Goal: Task Accomplishment & Management: Manage account settings

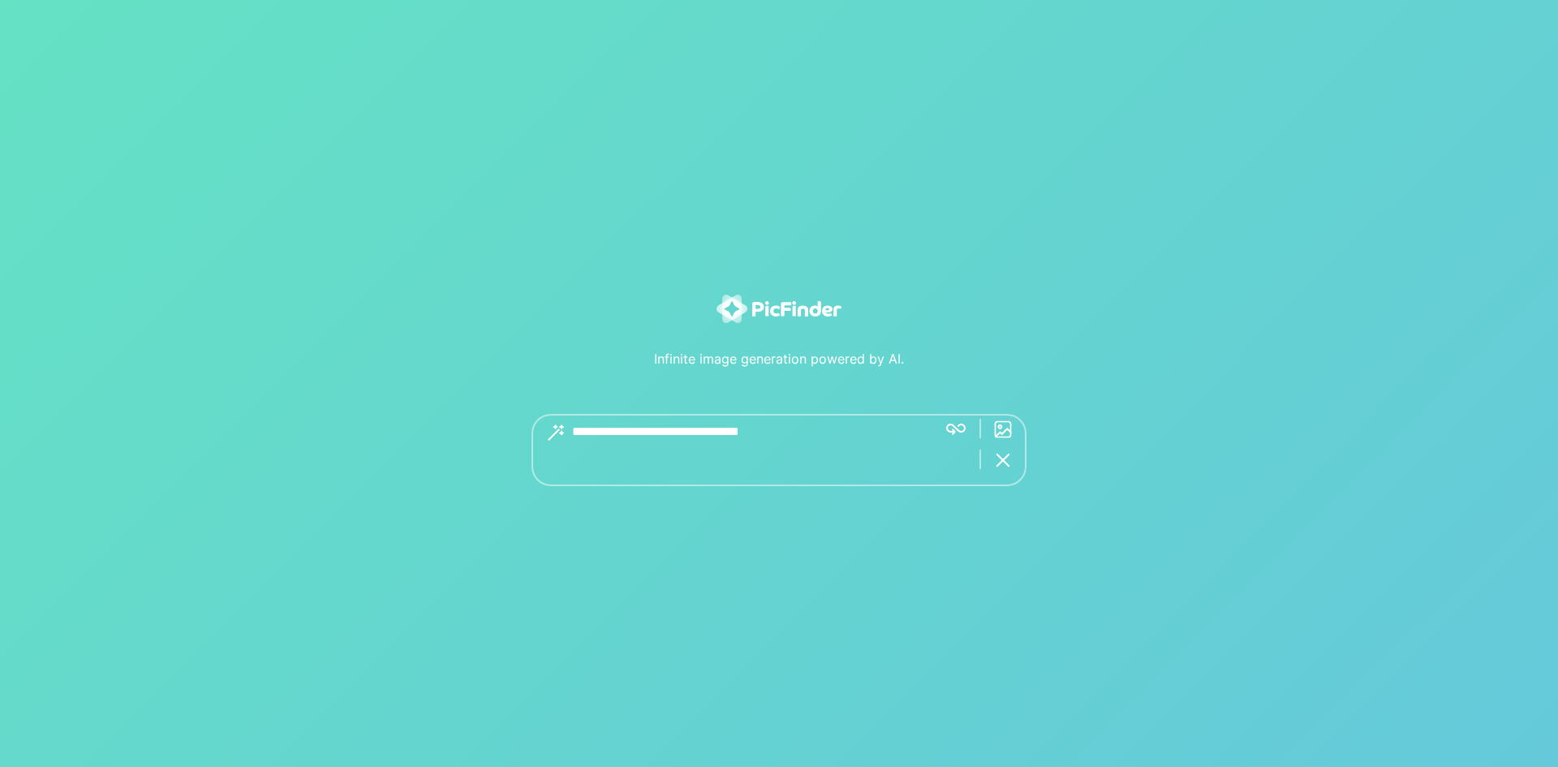
type textarea "**********"
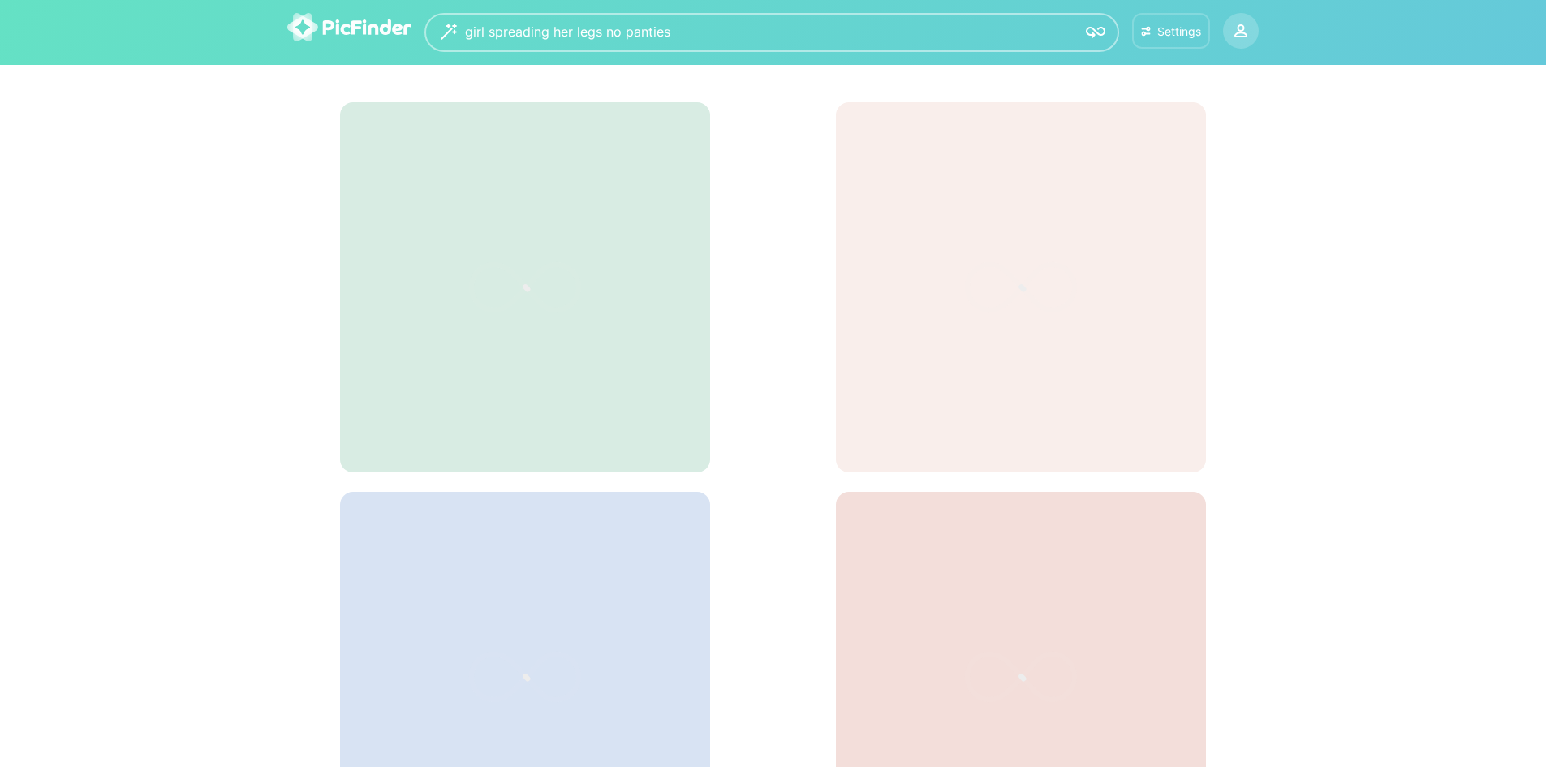
click at [1154, 41] on button "Settings" at bounding box center [1171, 31] width 78 height 36
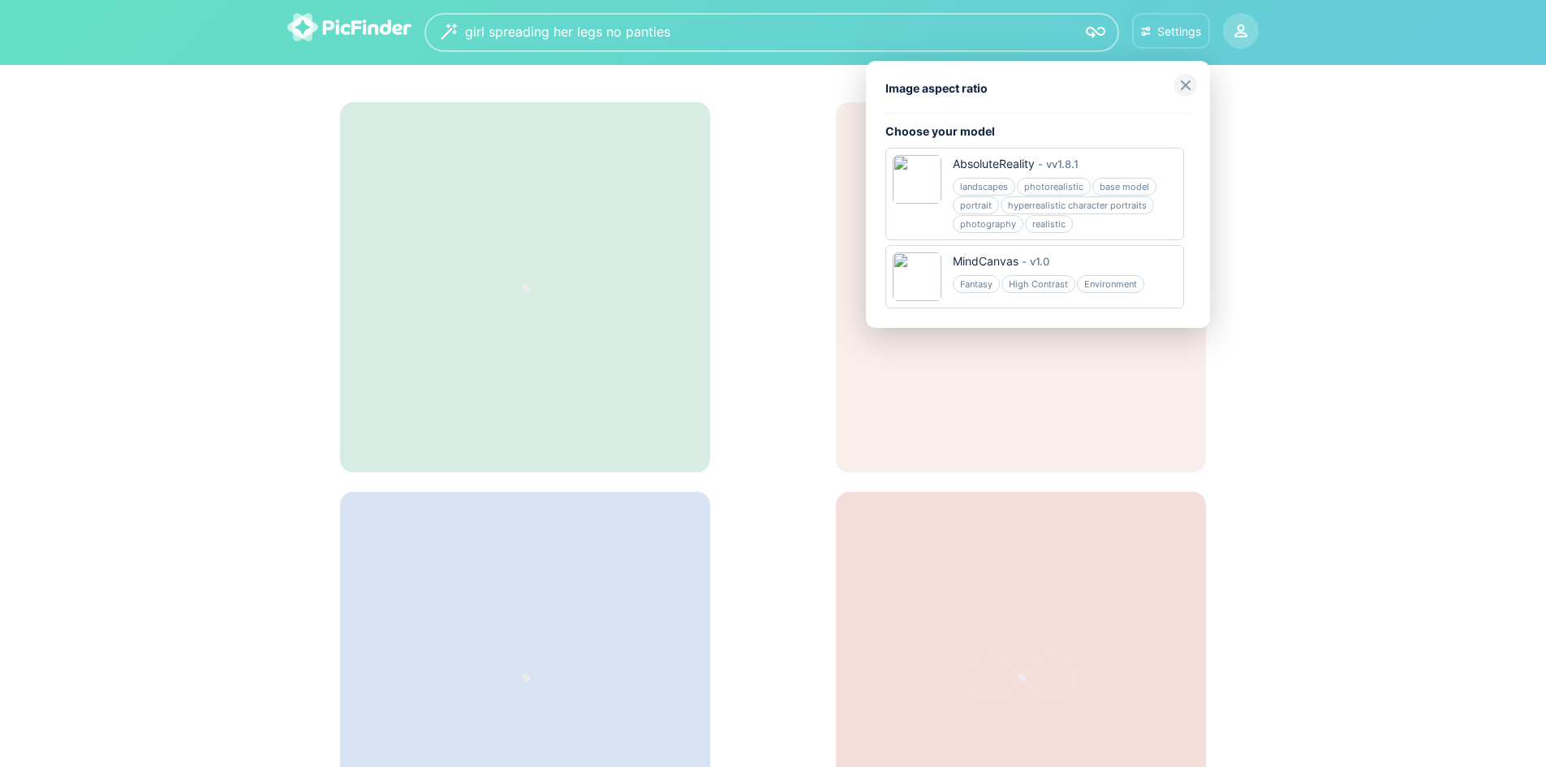
click at [996, 24] on div at bounding box center [773, 383] width 1546 height 767
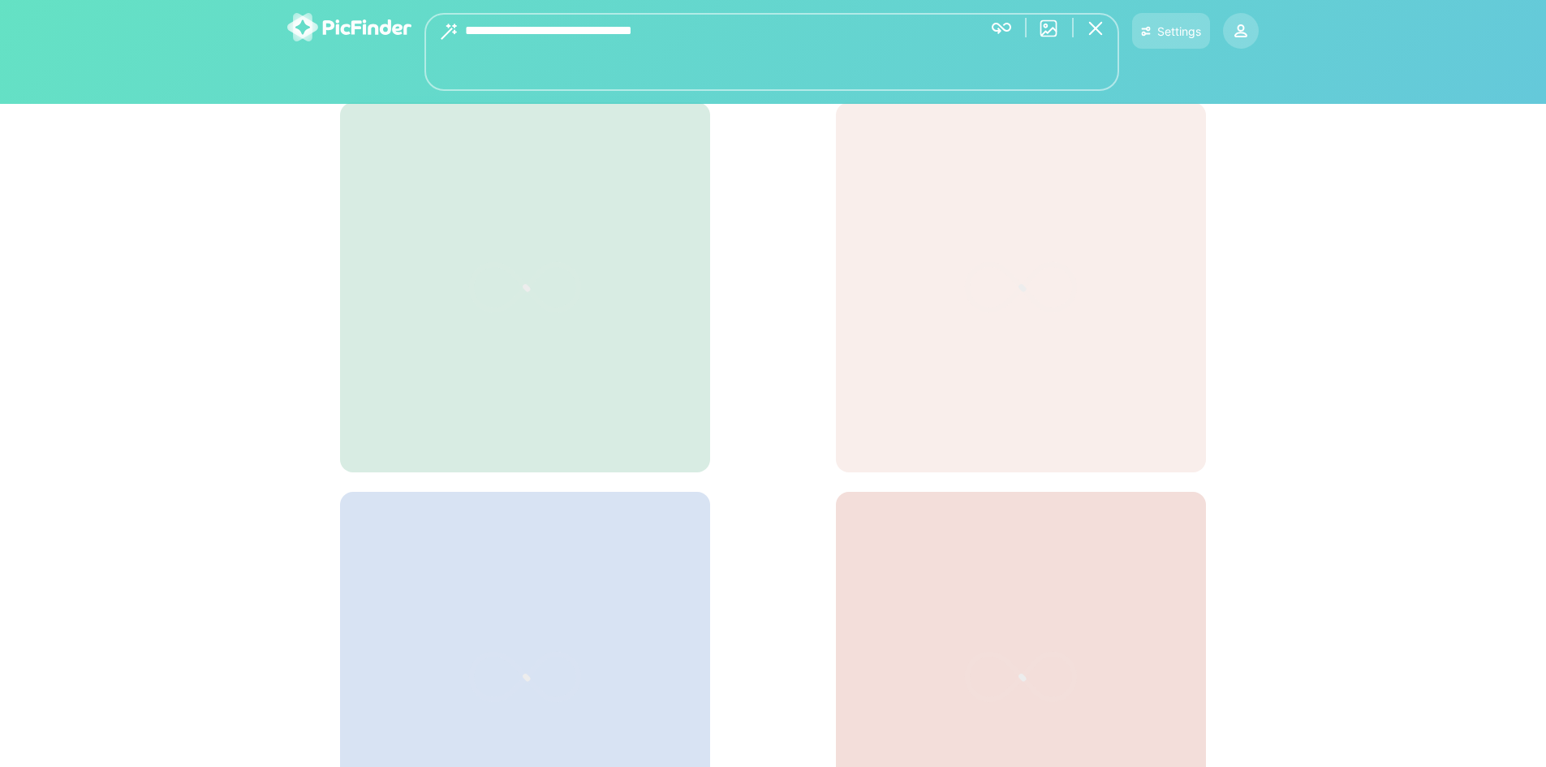
click at [978, 45] on div "**********" at bounding box center [771, 52] width 695 height 78
